Goal: Task Accomplishment & Management: Manage account settings

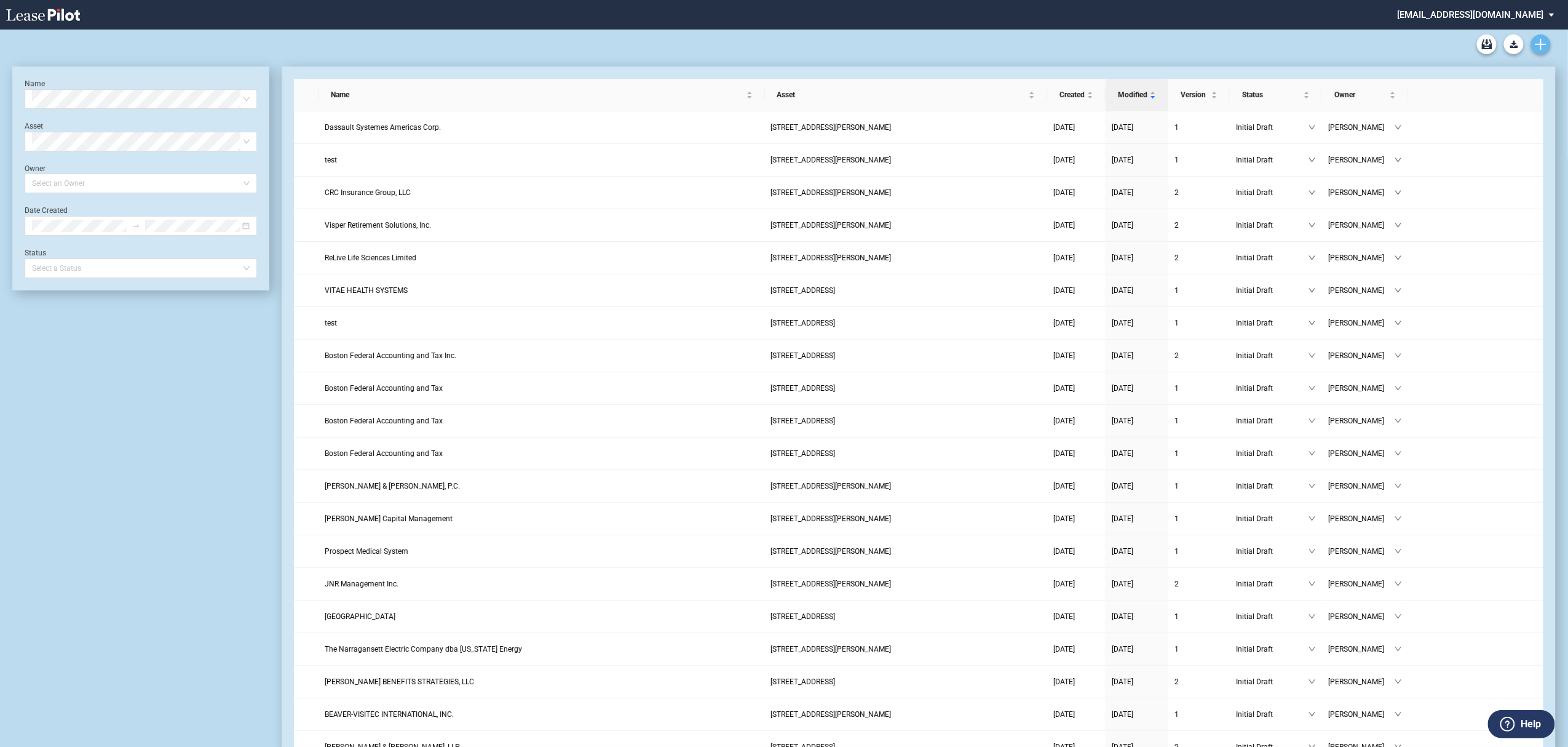
click at [1533, 45] on link "Create new document" at bounding box center [1541, 44] width 20 height 20
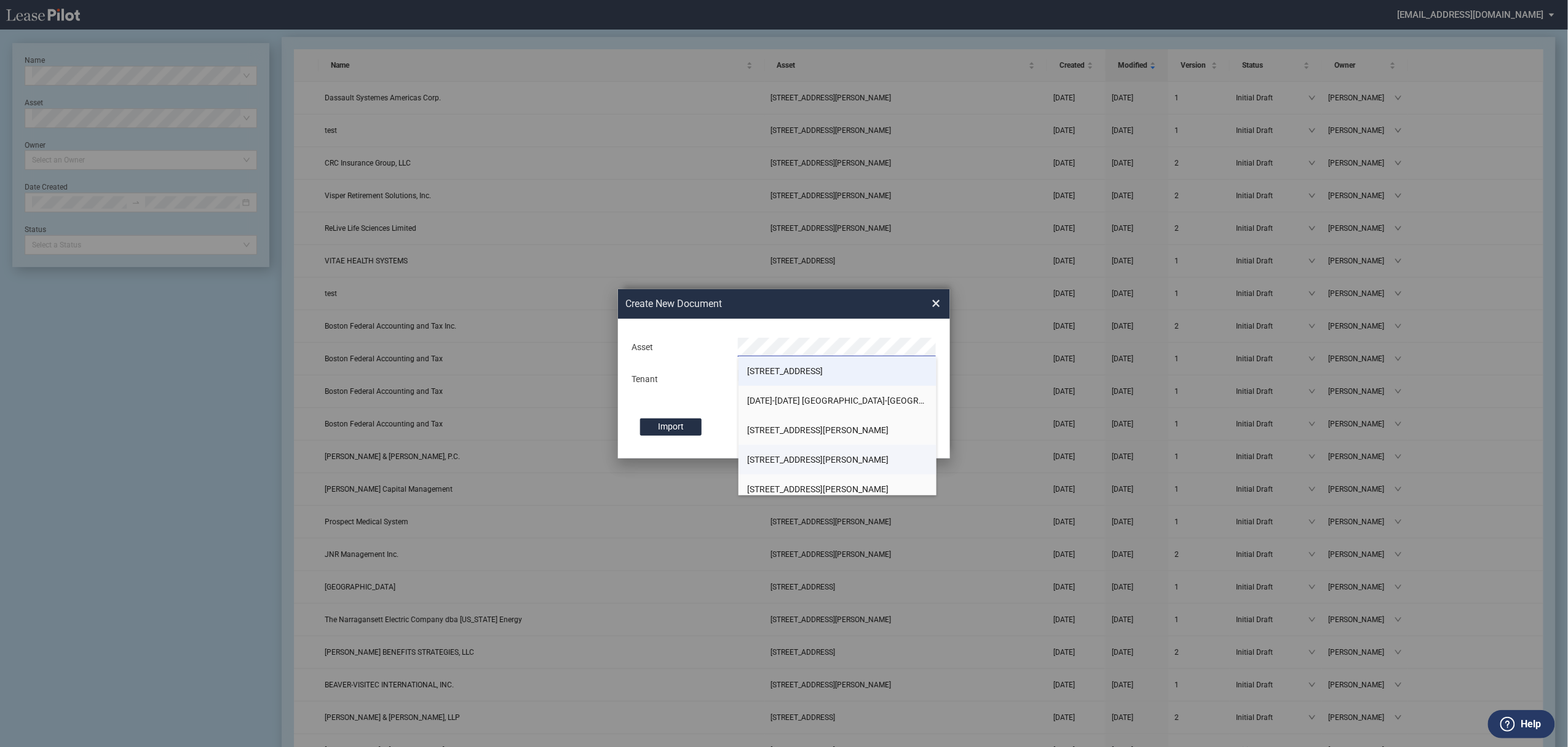
scroll to position [81, 0]
click at [813, 368] on li "[STREET_ADDRESS][PERSON_NAME]" at bounding box center [838, 378] width 199 height 29
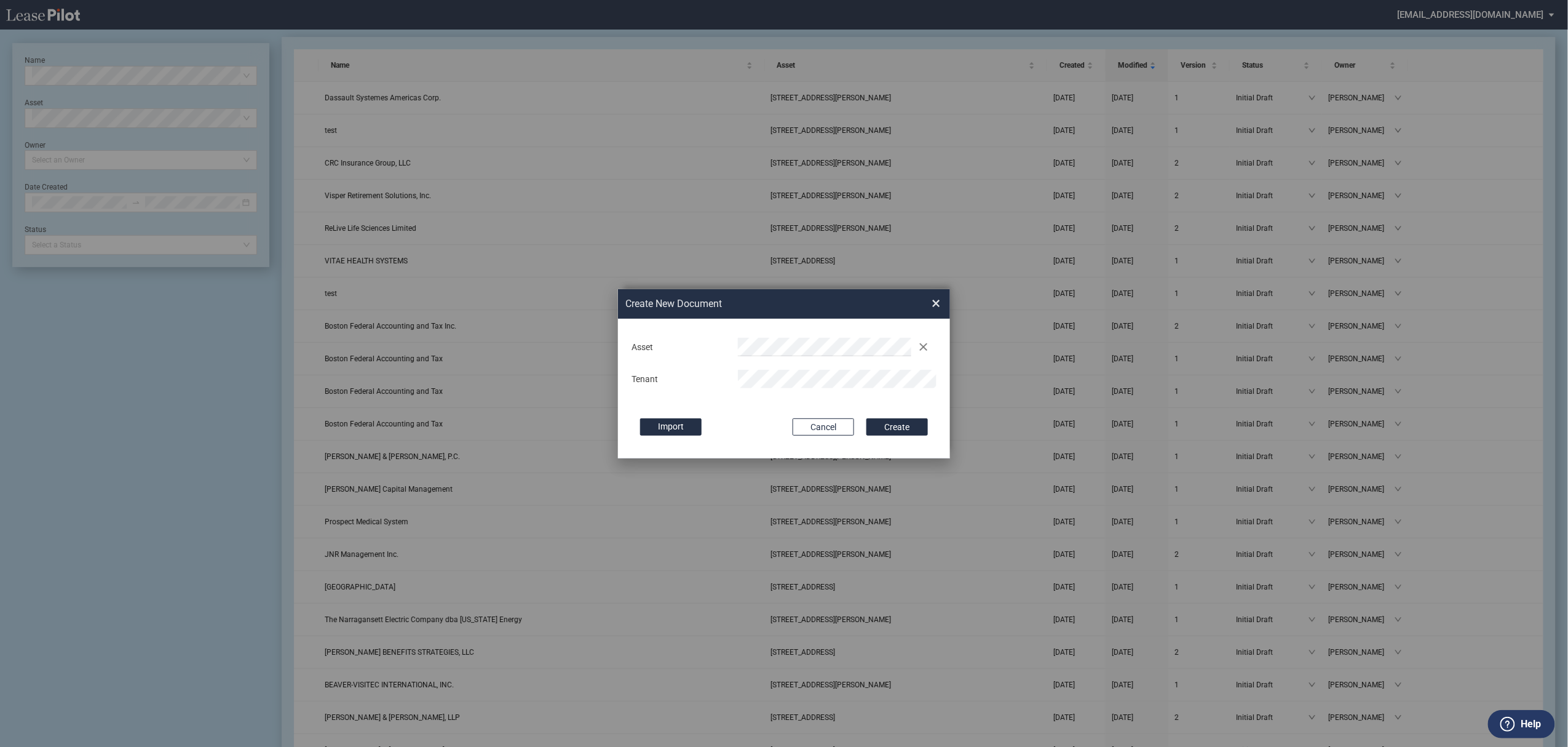
click at [867, 418] on button "Create" at bounding box center [897, 427] width 62 height 17
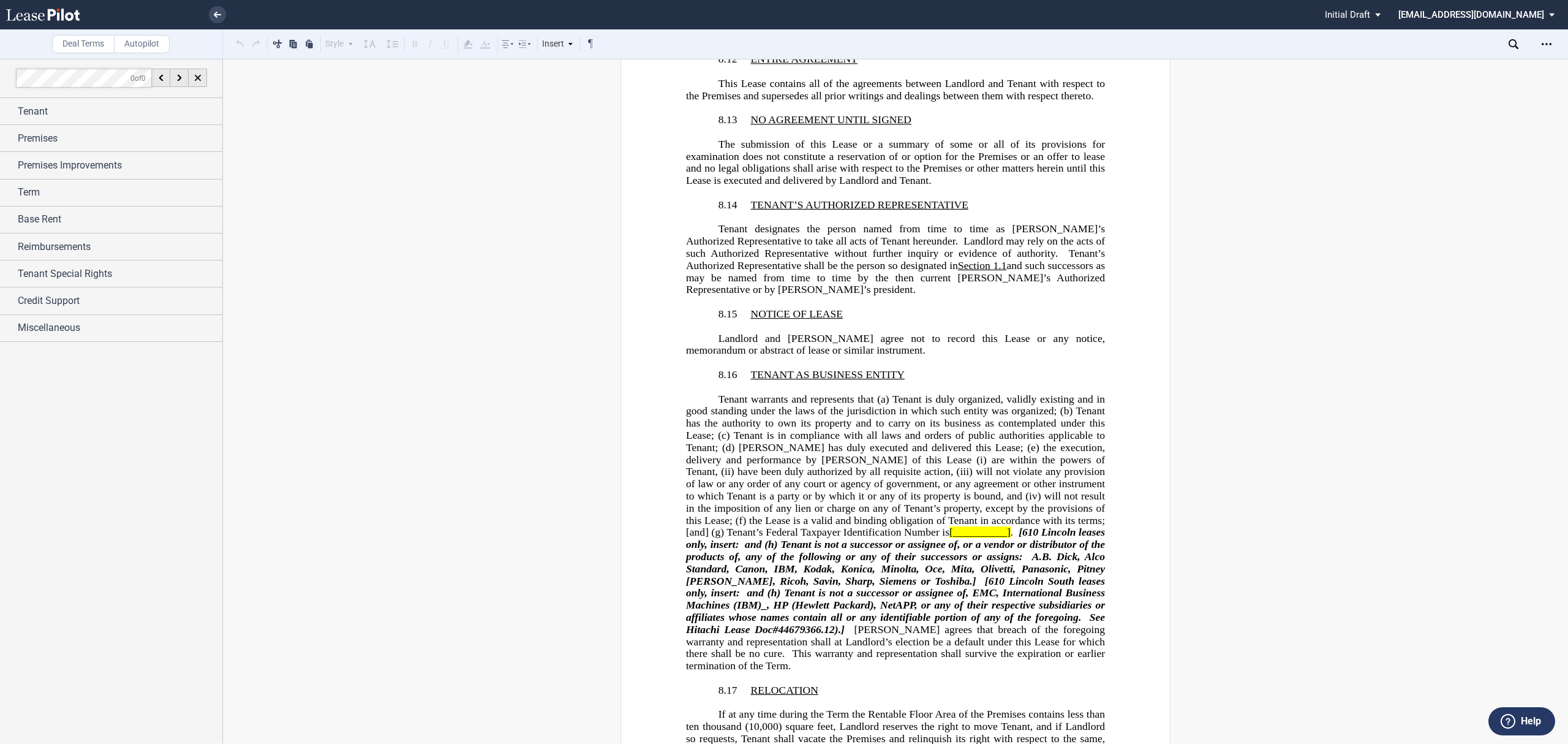
scroll to position [22790, 0]
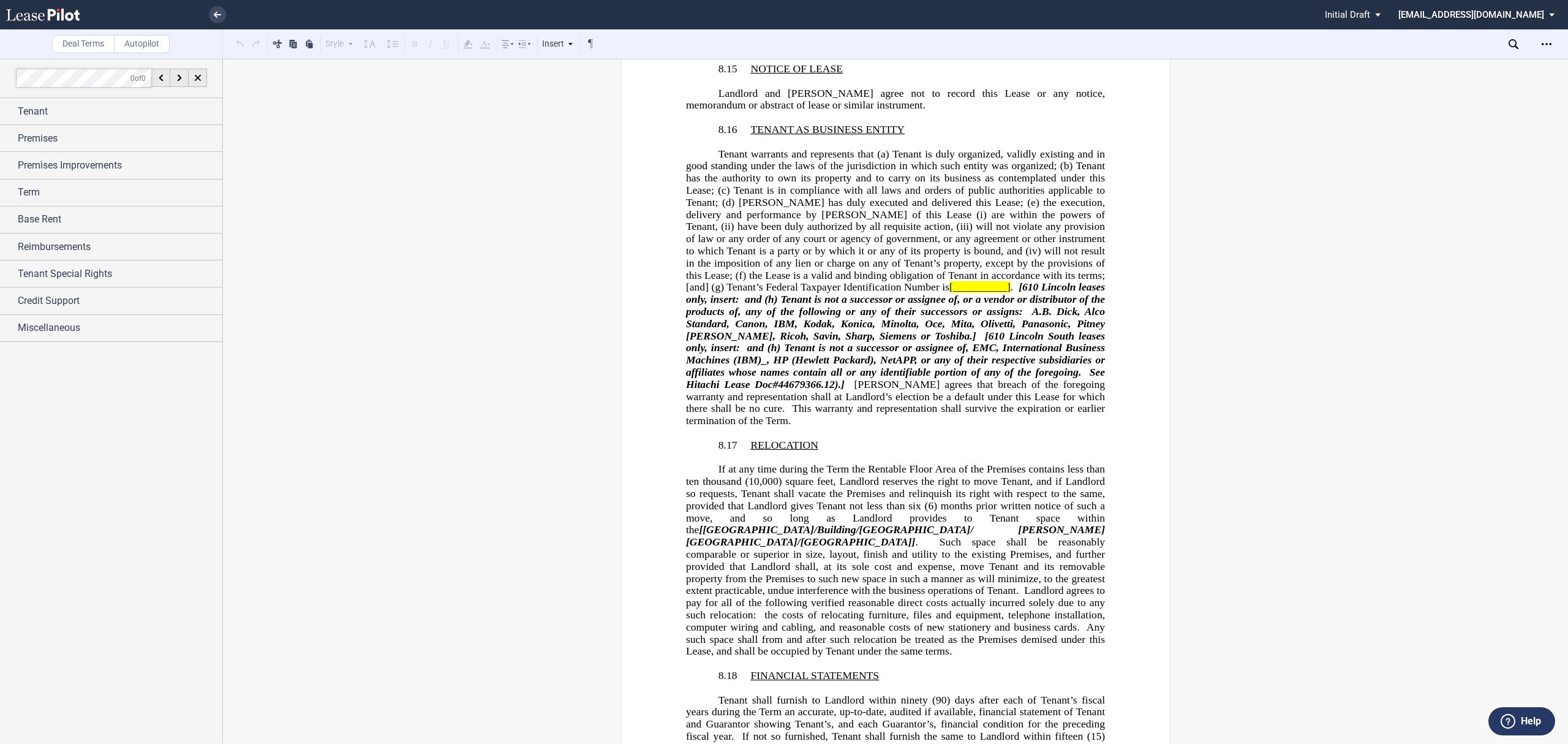
drag, startPoint x: 1543, startPoint y: 38, endPoint x: 1535, endPoint y: 49, distance: 13.6
click at [1543, 38] on div "Open Lease options menu" at bounding box center [1547, 44] width 20 height 20
click at [1495, 64] on div "Download" at bounding box center [1475, 66] width 149 height 10
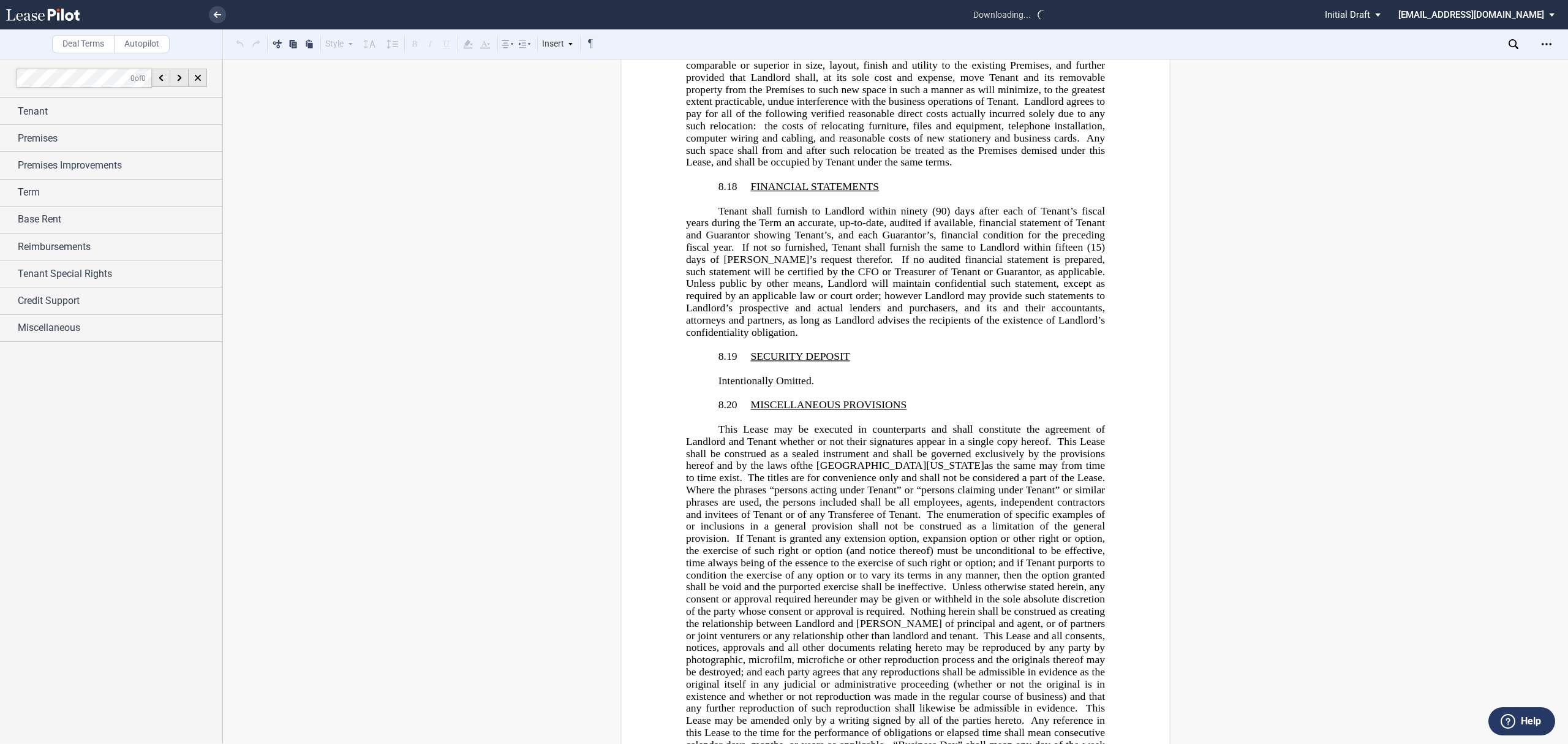
scroll to position [23280, 0]
click at [227, 17] on ul "all changes saved Pending... Pending... Initial Draft Initial Draft In Negotiat…" at bounding box center [784, 15] width 1568 height 29
click at [223, 17] on link at bounding box center [218, 15] width 17 height 17
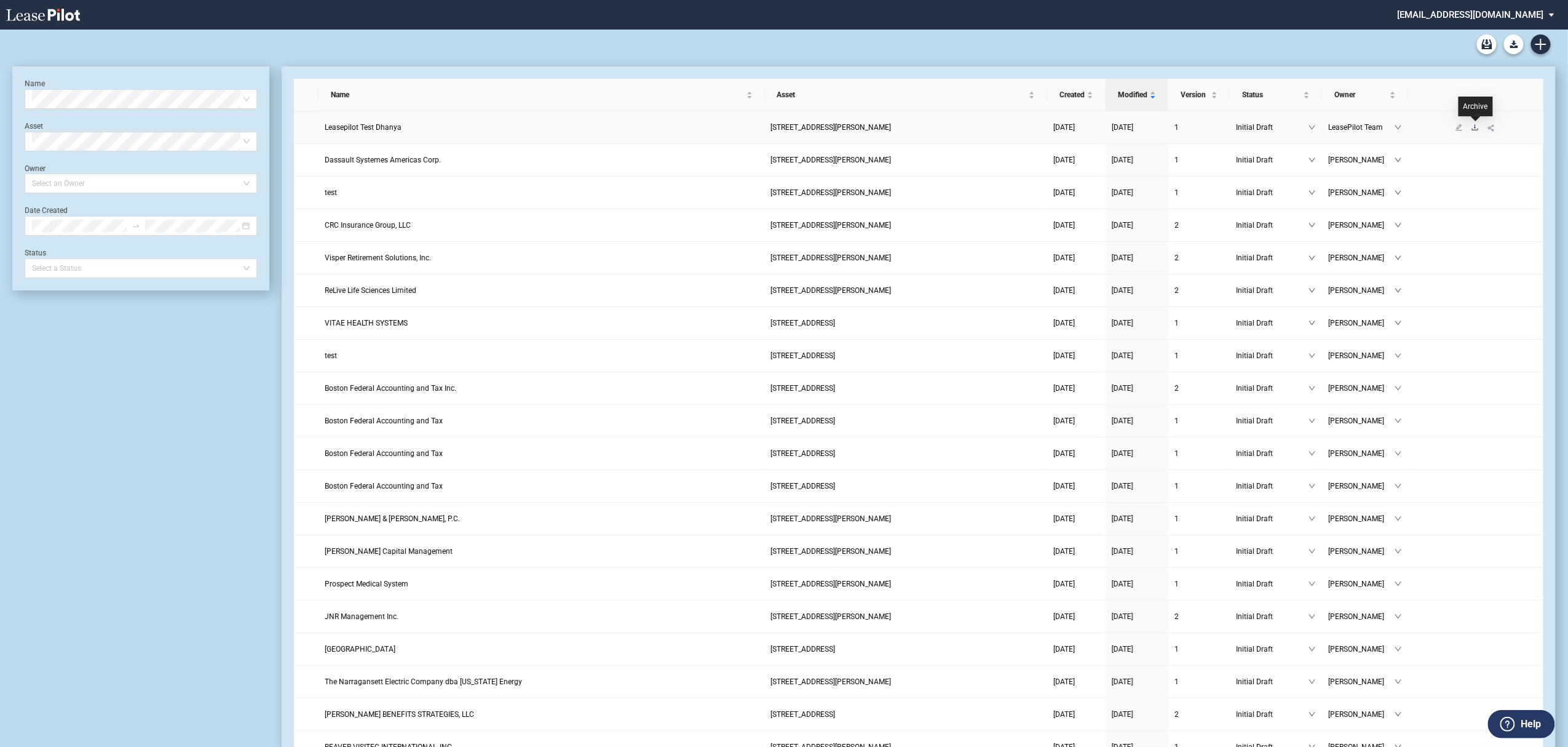
click at [1476, 123] on icon "download" at bounding box center [1475, 127] width 8 height 8
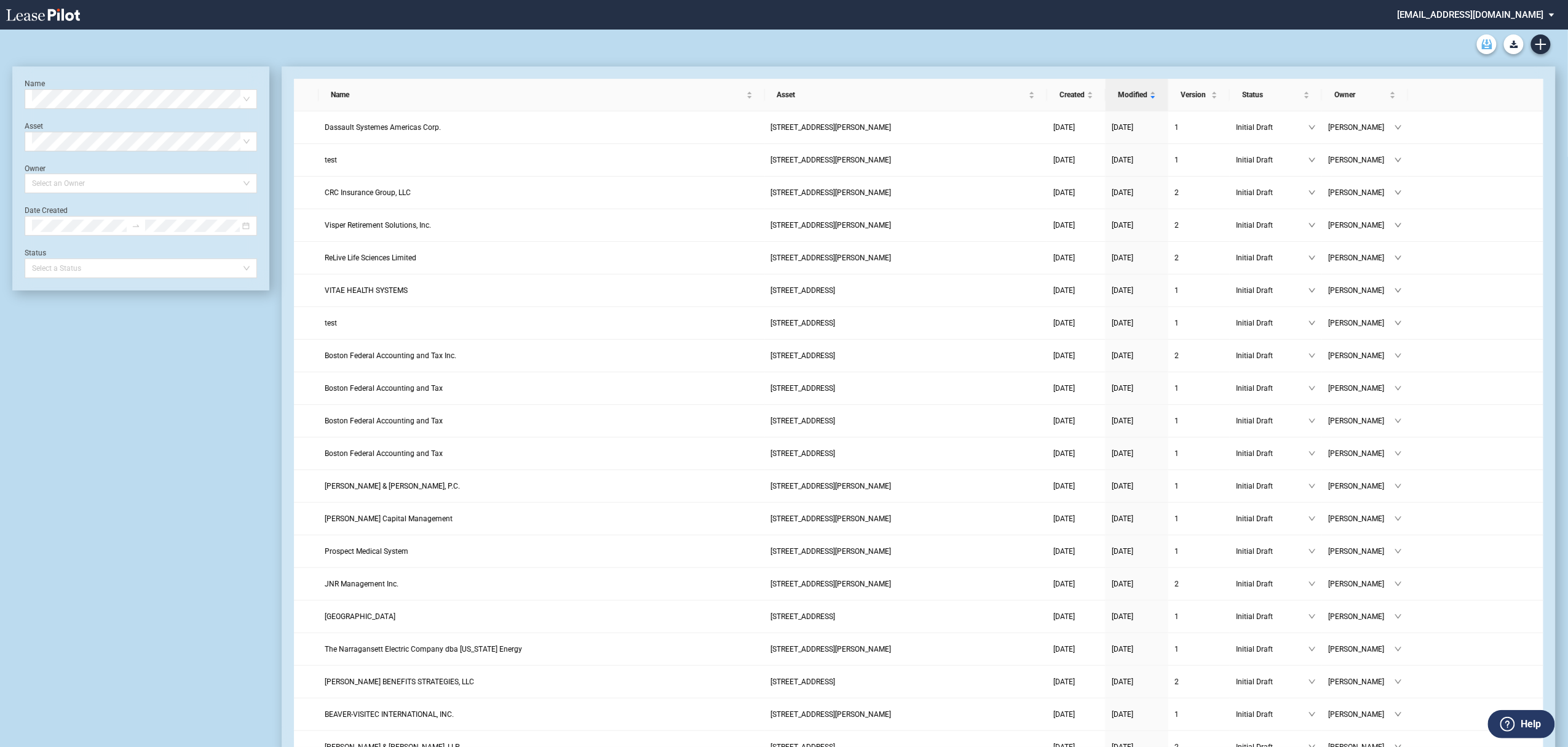
click at [1486, 47] on use "Archive" at bounding box center [1487, 44] width 10 height 9
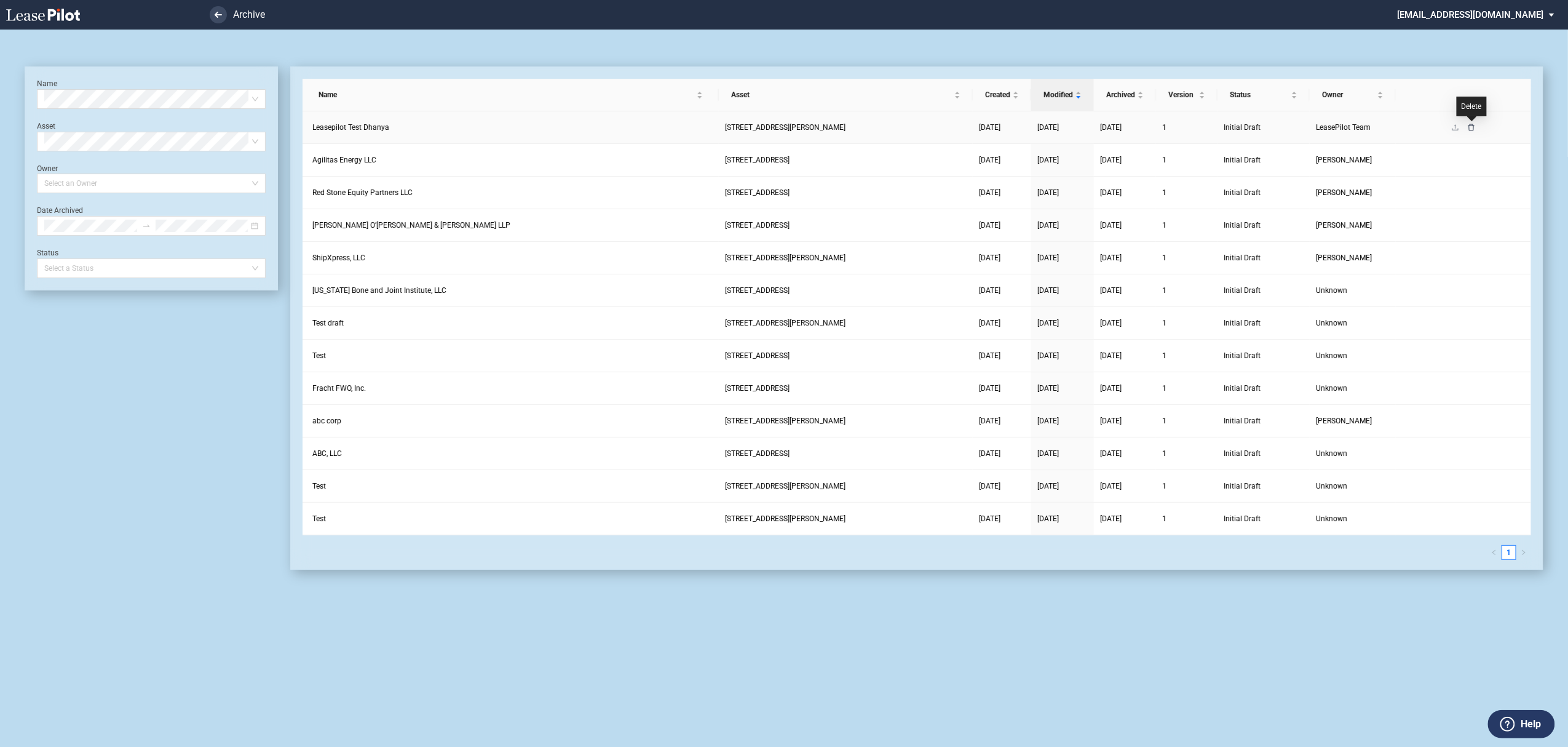
click at [1471, 128] on icon "delete" at bounding box center [1471, 127] width 8 height 8
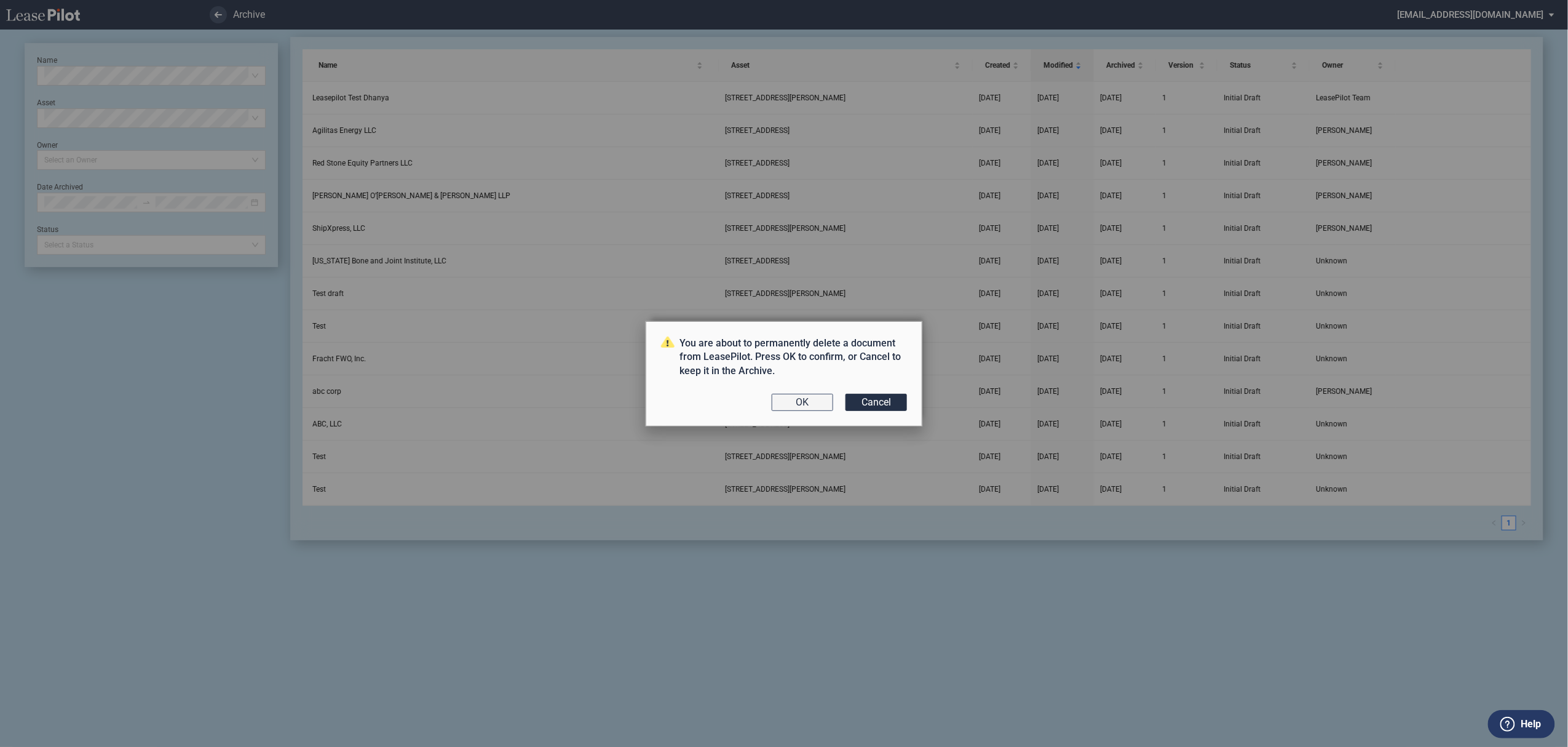
click at [802, 403] on button "OK" at bounding box center [802, 403] width 62 height 17
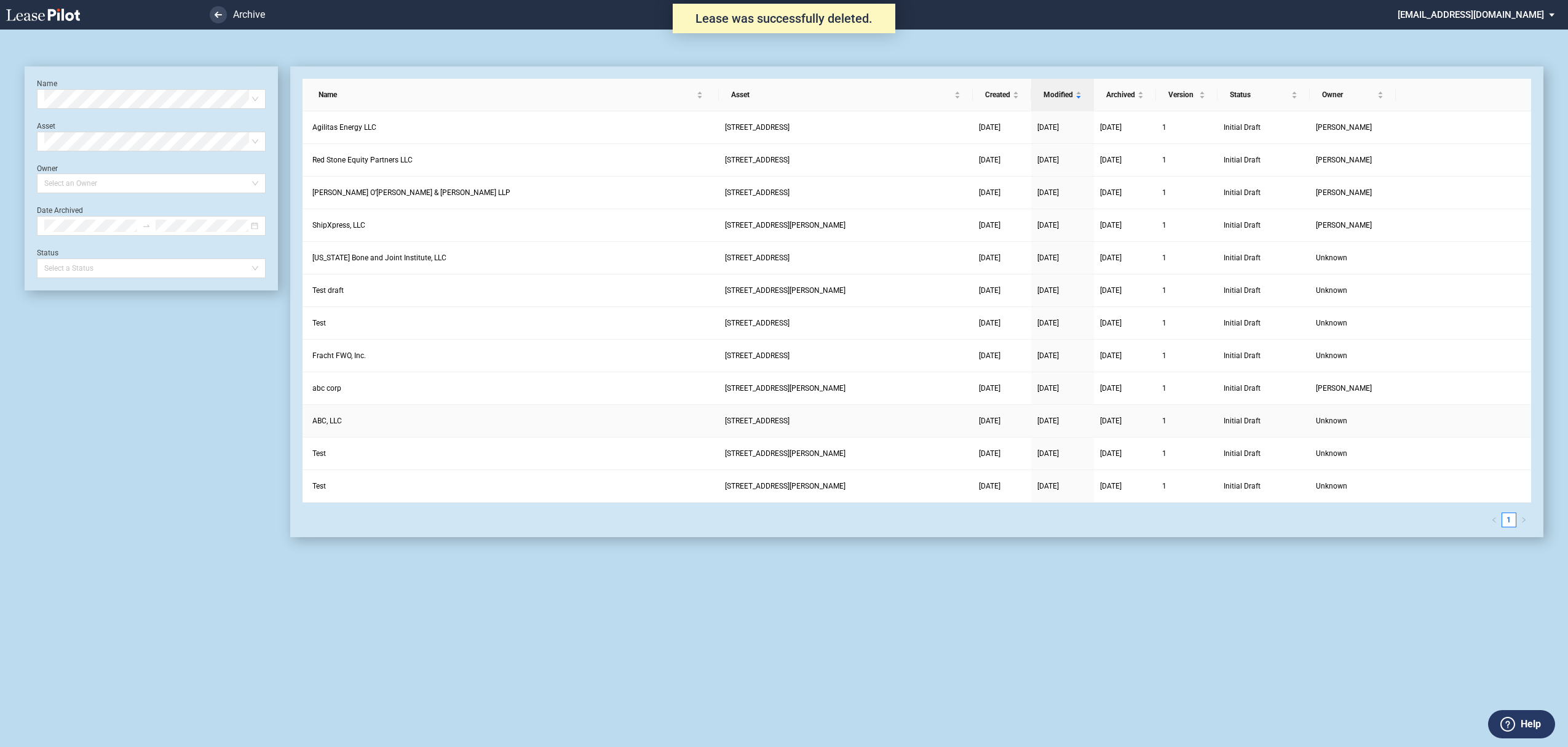
scroll to position [29, 0]
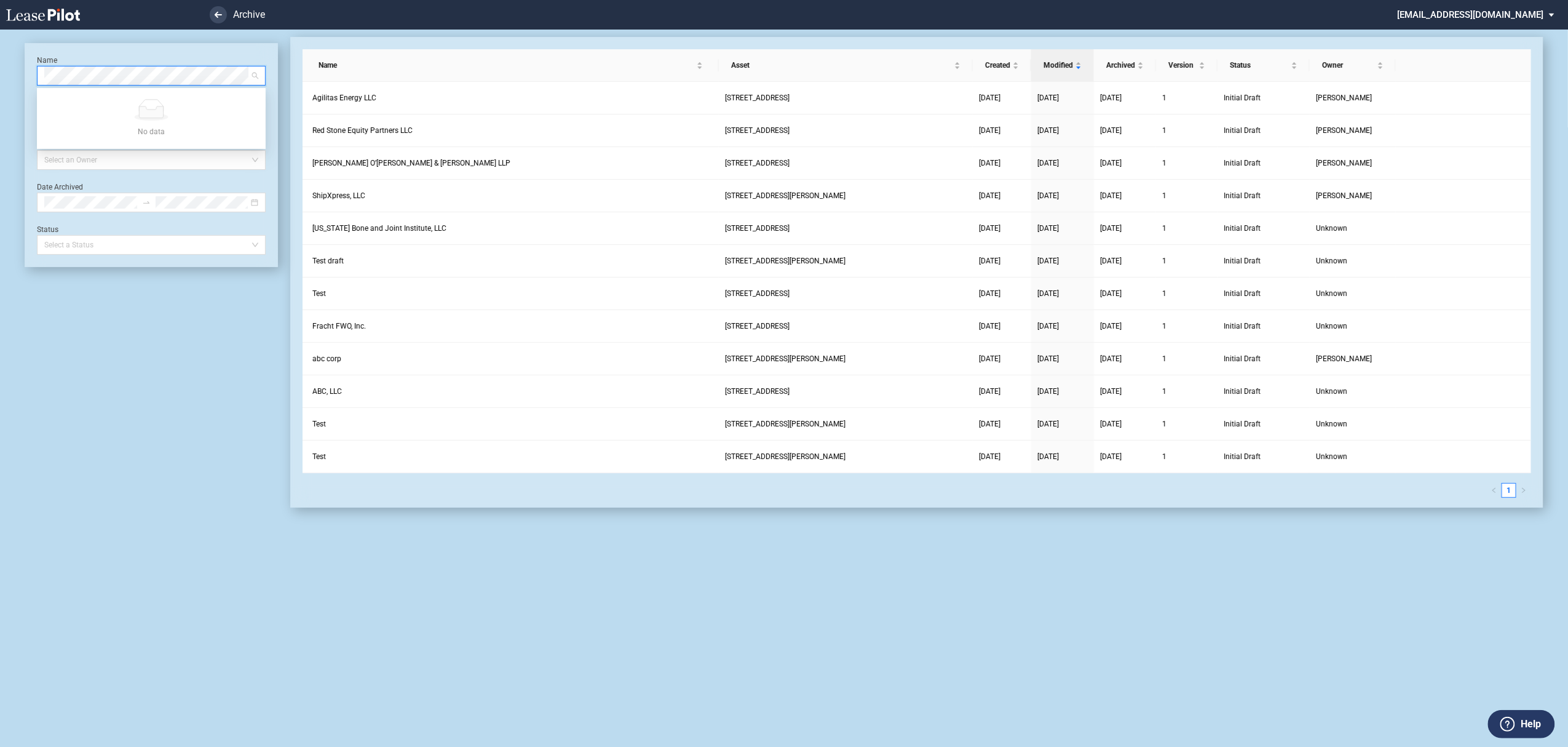
click at [27, 14] on icon at bounding box center [43, 15] width 74 height 12
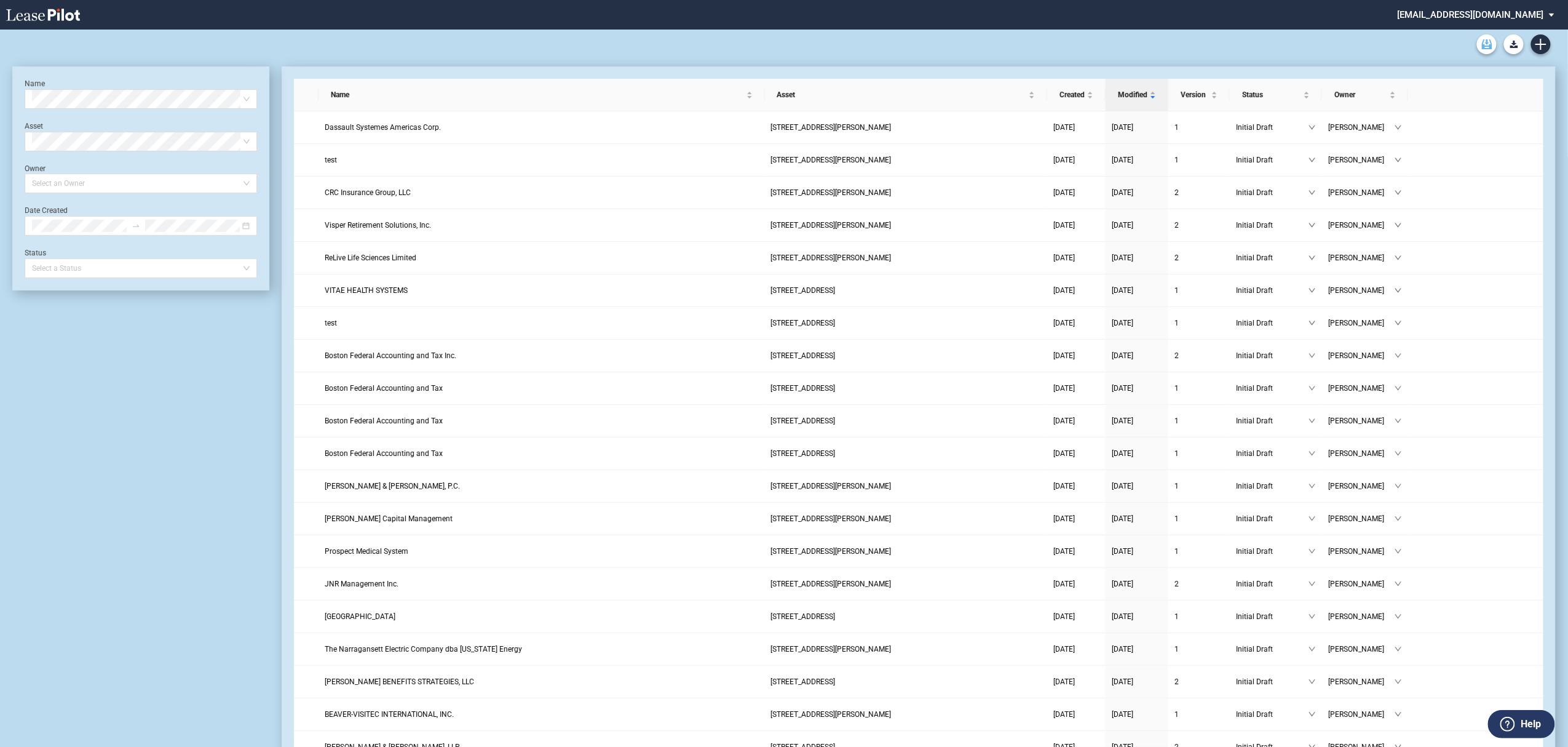
click at [1478, 49] on link "Archive" at bounding box center [1487, 44] width 20 height 20
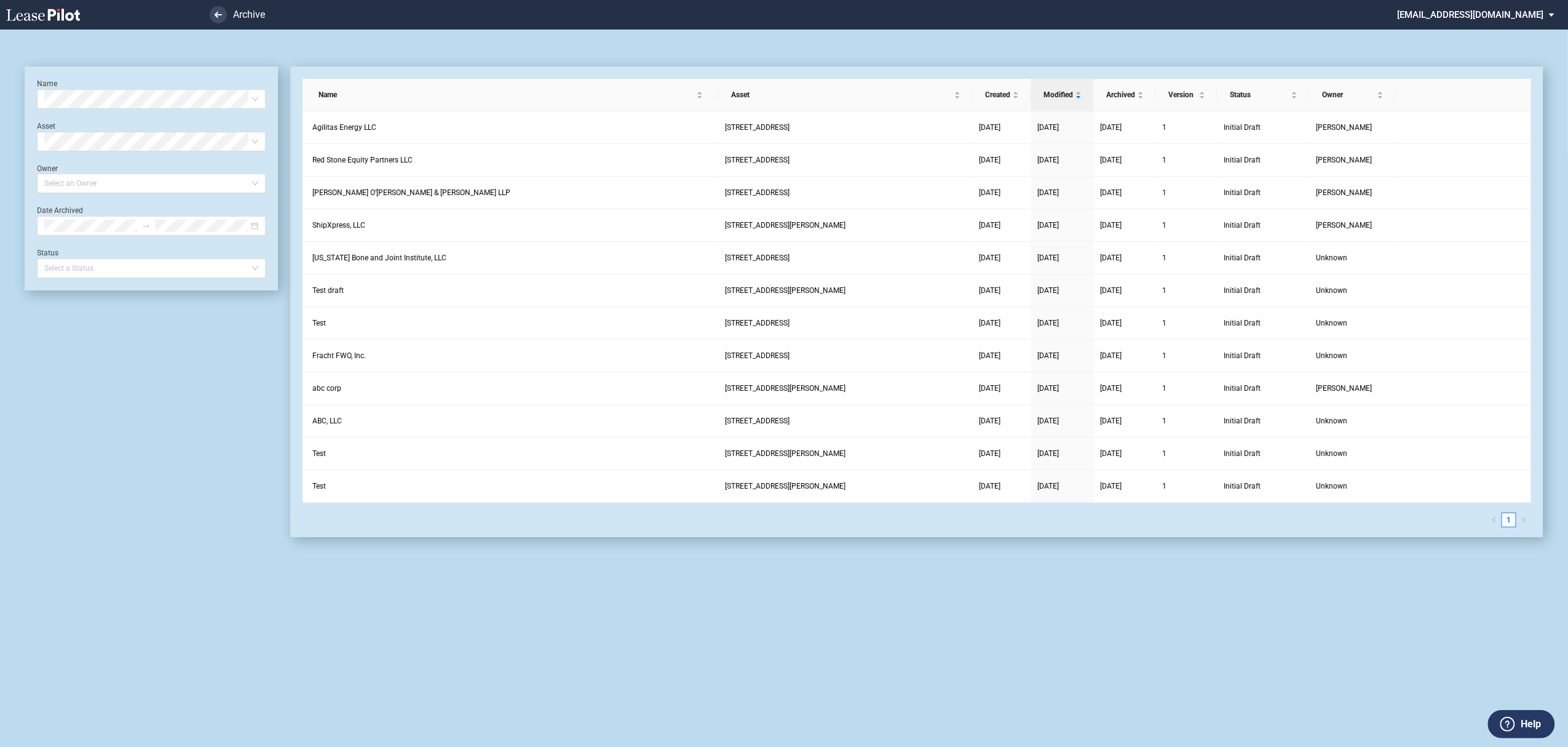
click at [210, 19] on li at bounding box center [176, 15] width 101 height 29
click at [224, 21] on li at bounding box center [176, 15] width 101 height 29
click at [222, 21] on link at bounding box center [218, 15] width 17 height 17
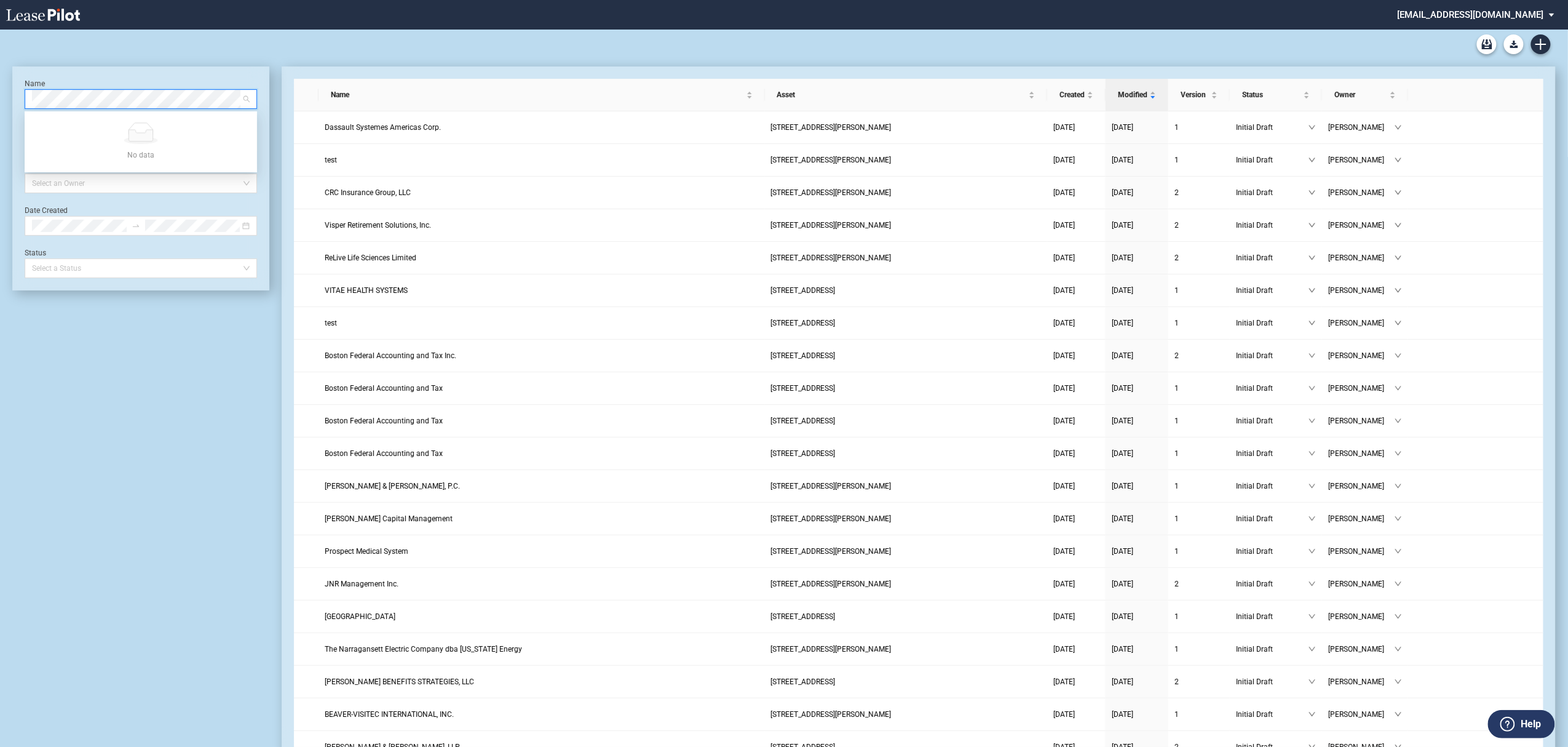
click at [1505, 8] on md-select "[EMAIL_ADDRESS][DOMAIN_NAME] Super Admin Area Admin Area Settings Sign Out" at bounding box center [1481, 14] width 169 height 27
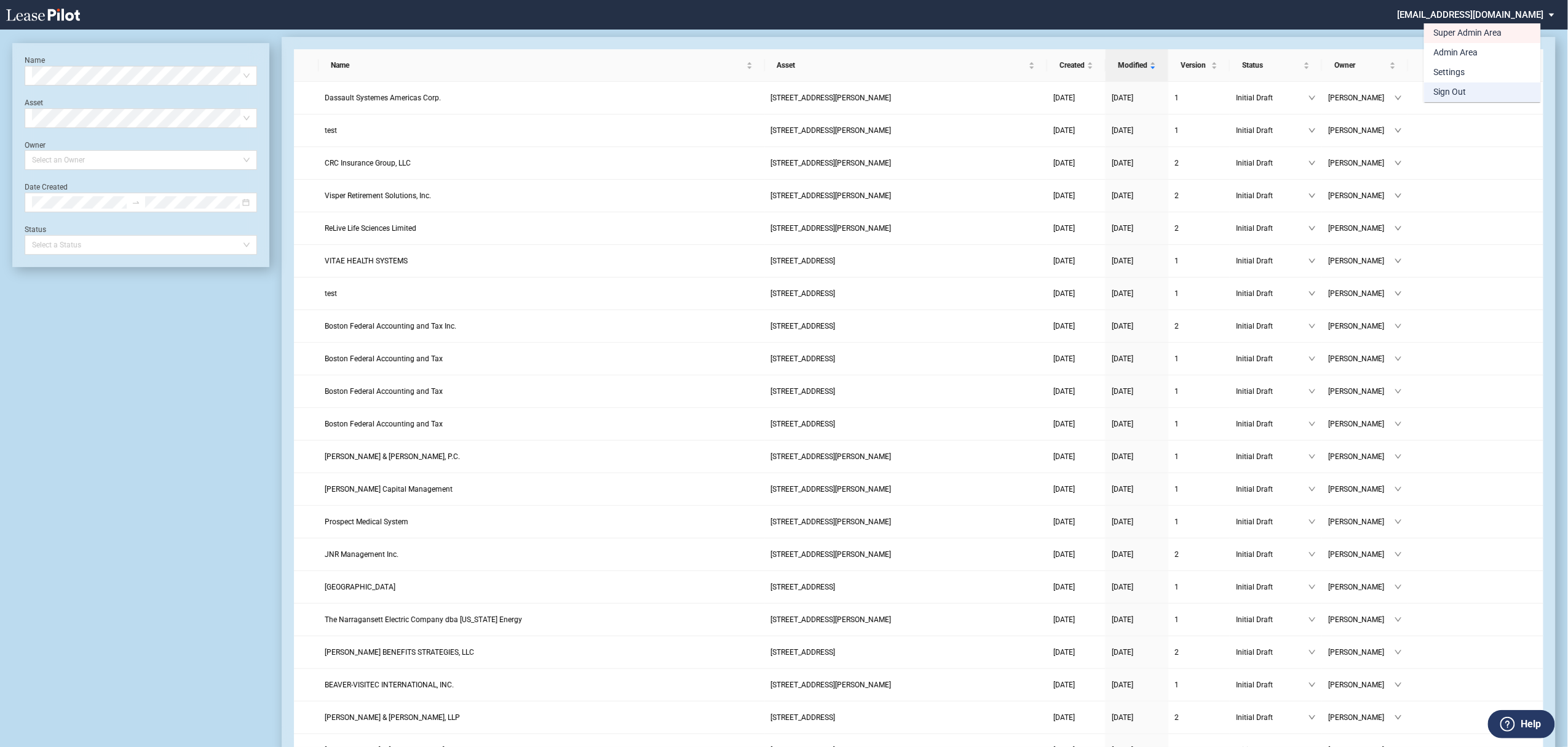
click at [1498, 93] on md-option "Sign Out" at bounding box center [1482, 92] width 116 height 20
